Goal: Transaction & Acquisition: Purchase product/service

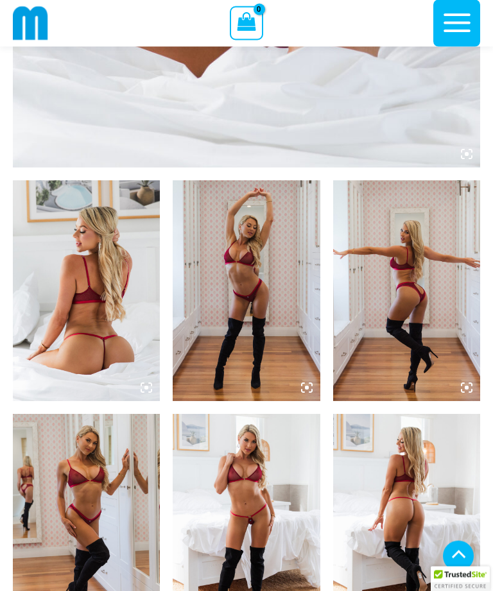
scroll to position [614, 0]
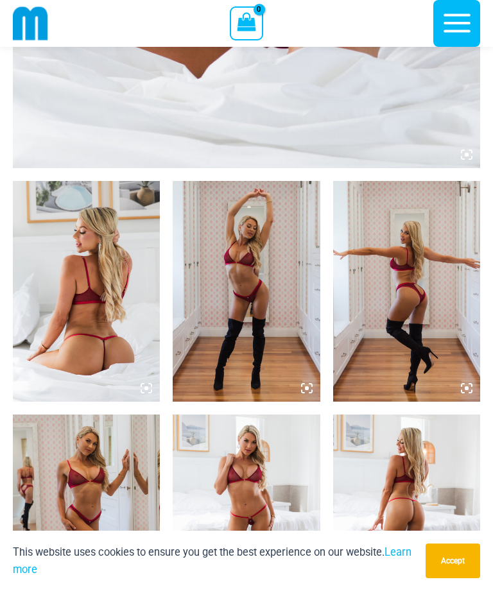
click at [60, 300] on img at bounding box center [86, 291] width 147 height 221
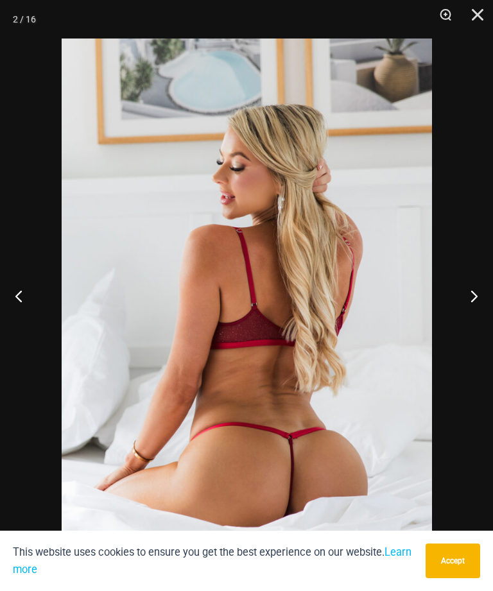
click at [15, 322] on button "Previous" at bounding box center [24, 296] width 48 height 64
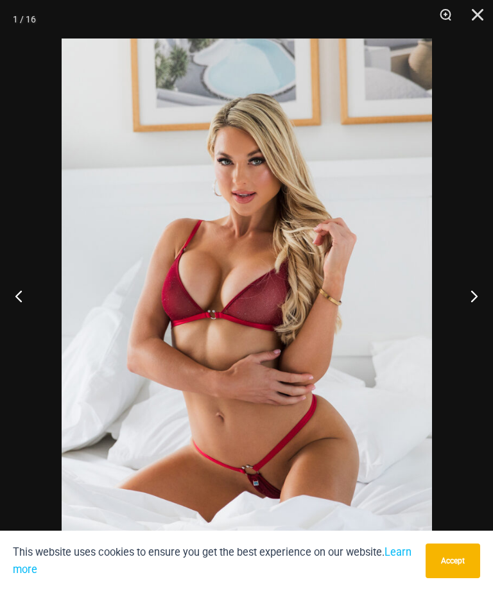
click at [18, 314] on button "Previous" at bounding box center [24, 296] width 48 height 64
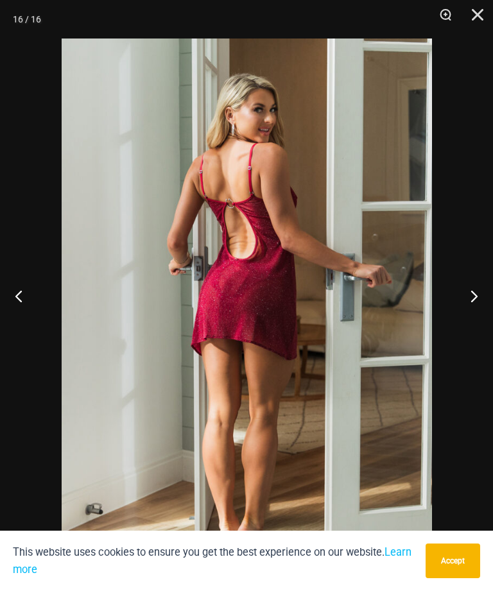
click at [21, 314] on button "Previous" at bounding box center [24, 296] width 48 height 64
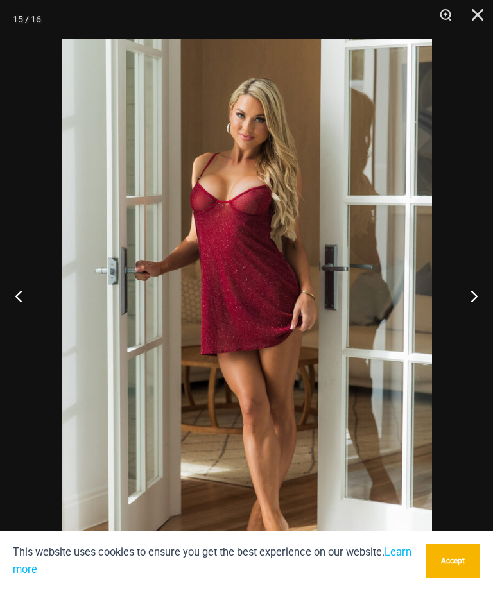
click at [19, 309] on button "Previous" at bounding box center [24, 296] width 48 height 64
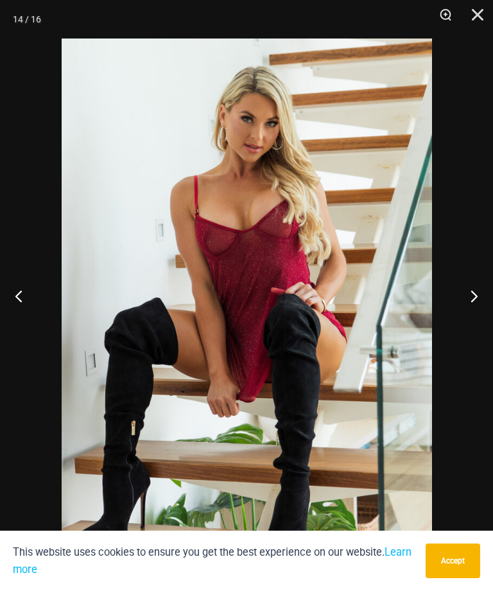
click at [13, 308] on button "Previous" at bounding box center [24, 296] width 48 height 64
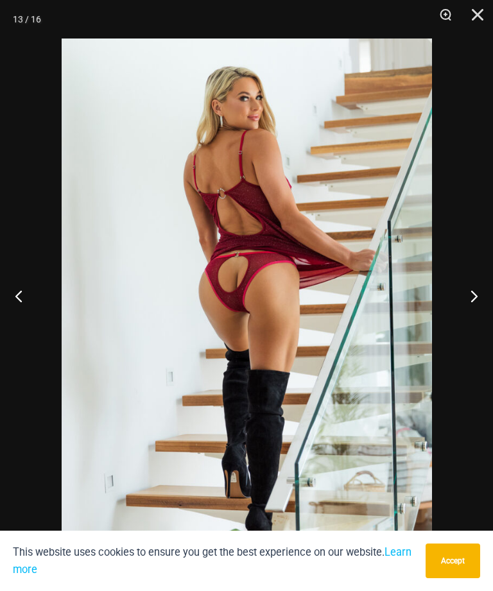
click at [15, 315] on button "Previous" at bounding box center [24, 296] width 48 height 64
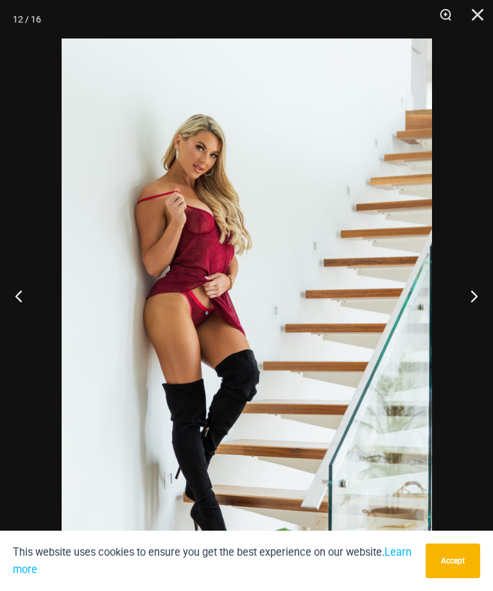
click at [21, 311] on button "Previous" at bounding box center [24, 296] width 48 height 64
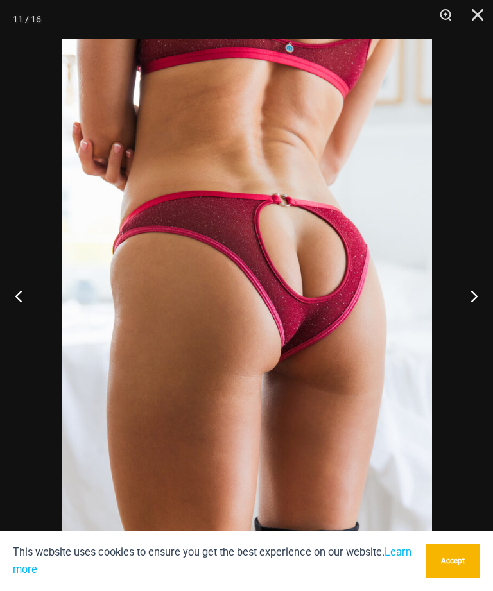
click at [19, 313] on button "Previous" at bounding box center [24, 296] width 48 height 64
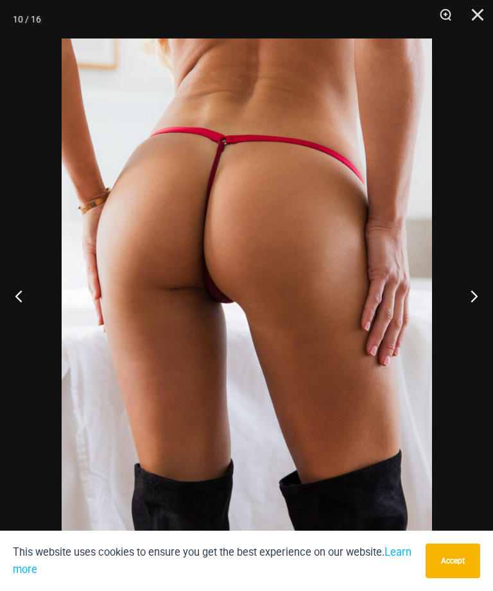
click at [15, 306] on button "Previous" at bounding box center [24, 296] width 48 height 64
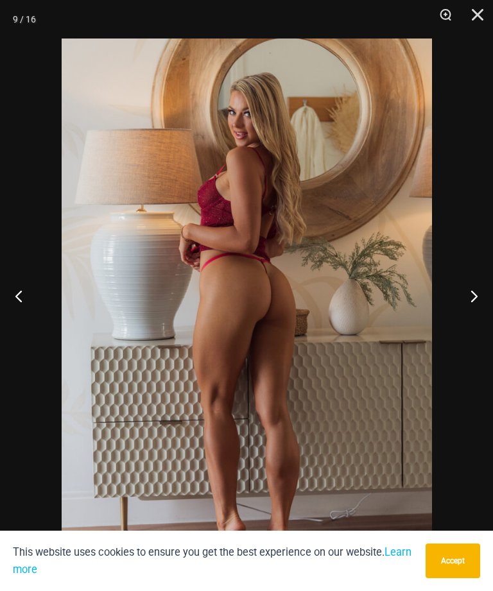
click at [17, 307] on button "Previous" at bounding box center [24, 296] width 48 height 64
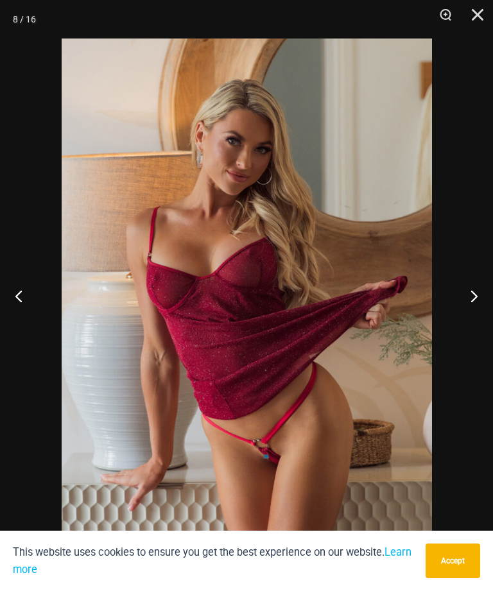
click at [17, 313] on button "Previous" at bounding box center [24, 296] width 48 height 64
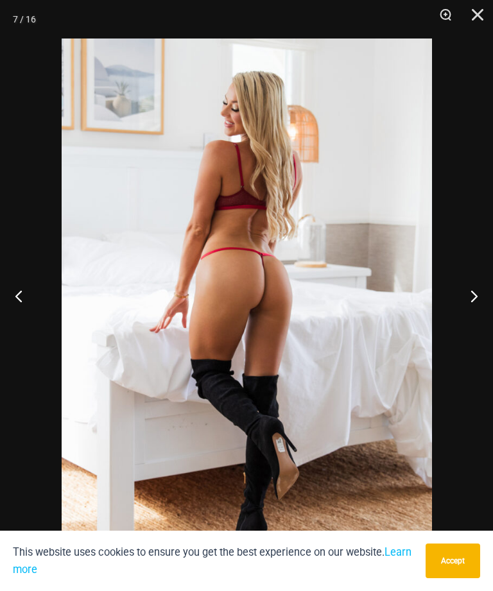
click at [20, 317] on button "Previous" at bounding box center [24, 296] width 48 height 64
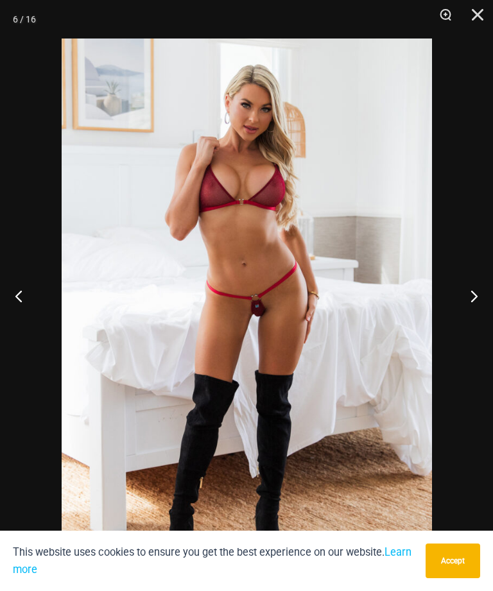
click at [17, 314] on button "Previous" at bounding box center [24, 296] width 48 height 64
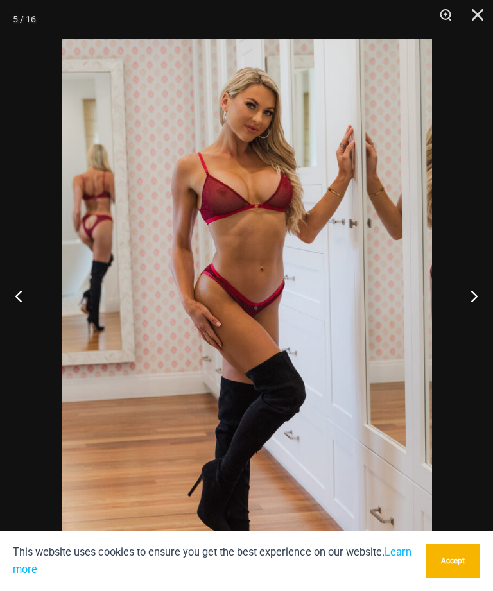
click at [19, 312] on button "Previous" at bounding box center [24, 296] width 48 height 64
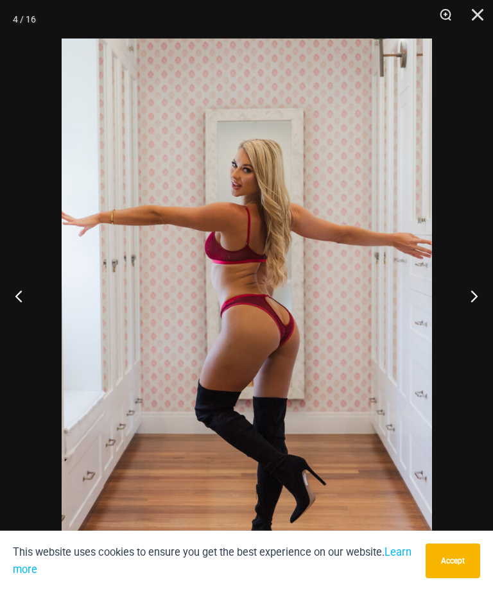
click at [24, 316] on button "Previous" at bounding box center [24, 296] width 48 height 64
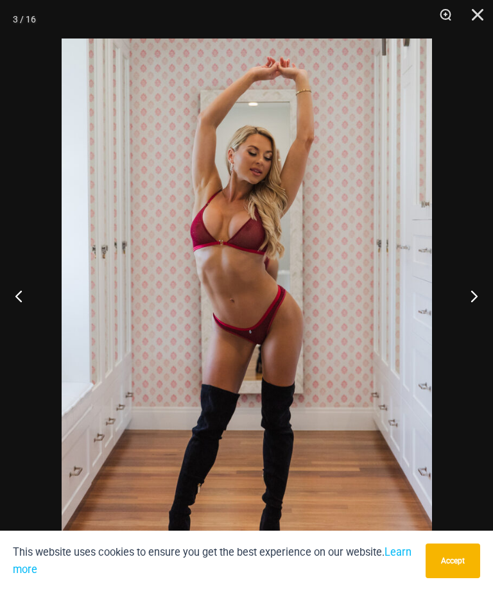
click at [22, 313] on button "Previous" at bounding box center [24, 296] width 48 height 64
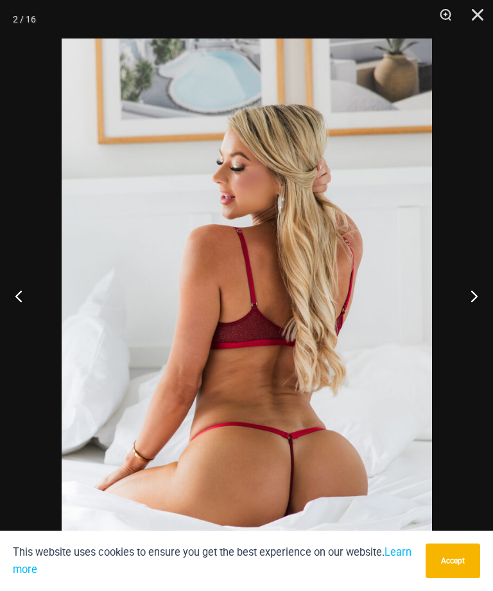
click at [20, 317] on button "Previous" at bounding box center [24, 296] width 48 height 64
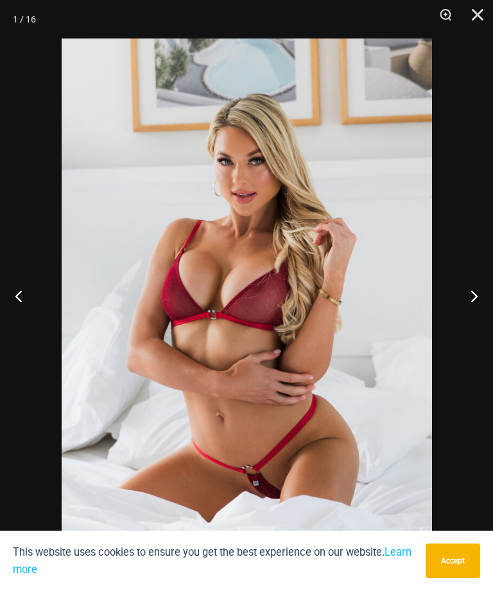
click at [15, 312] on button "Previous" at bounding box center [24, 296] width 48 height 64
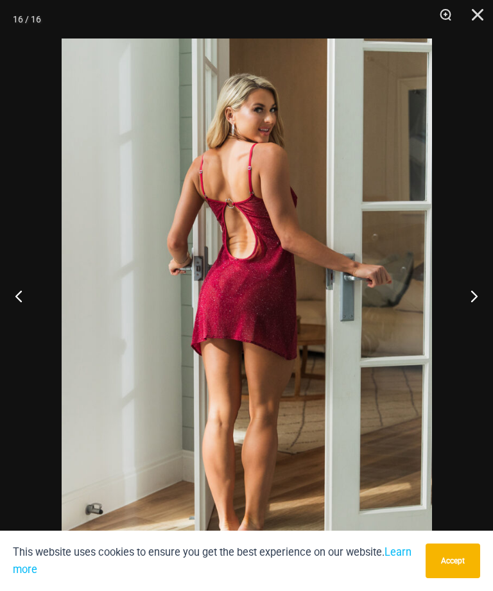
click at [19, 312] on button "Previous" at bounding box center [24, 296] width 48 height 64
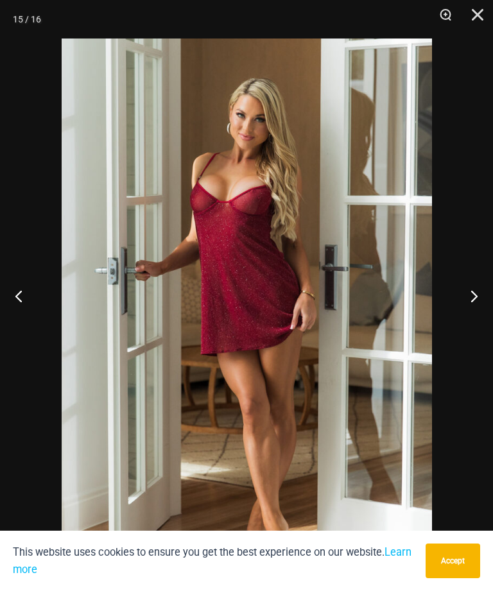
click at [18, 312] on button "Previous" at bounding box center [24, 296] width 48 height 64
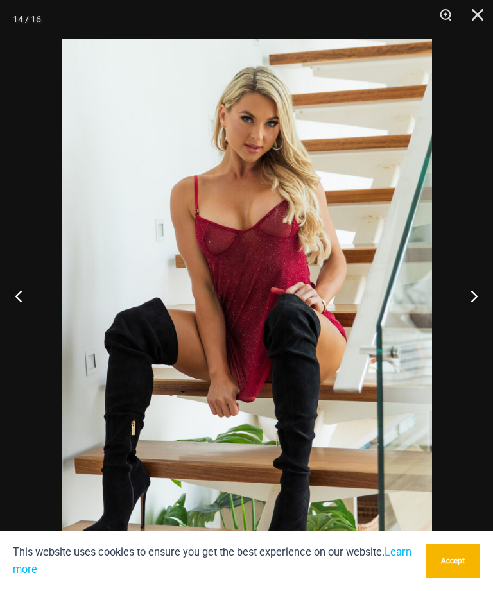
click at [19, 309] on button "Previous" at bounding box center [24, 296] width 48 height 64
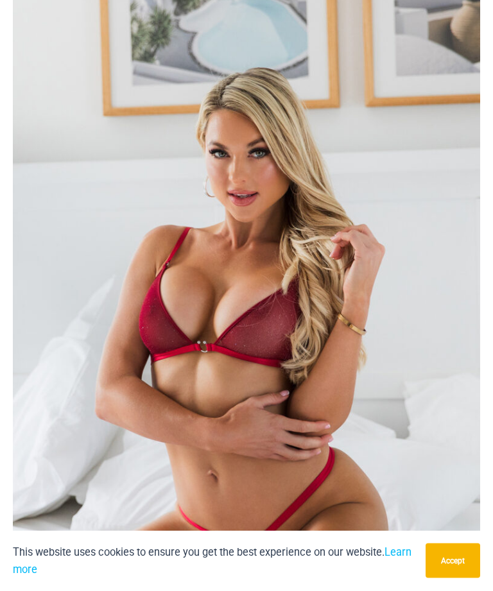
scroll to position [0, 0]
